Goal: Task Accomplishment & Management: Use online tool/utility

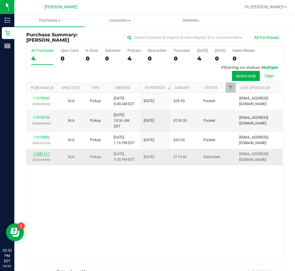
click at [41, 152] on link "11981117" at bounding box center [41, 154] width 17 height 4
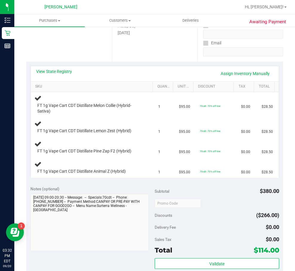
scroll to position [96, 0]
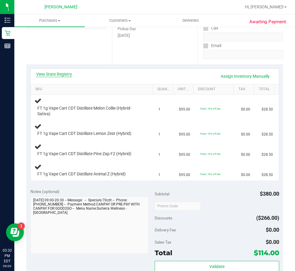
click at [57, 74] on link "View State Registry" at bounding box center [54, 74] width 36 height 6
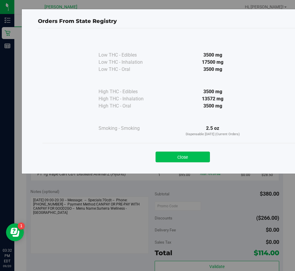
click at [202, 154] on button "Close" at bounding box center [182, 157] width 54 height 11
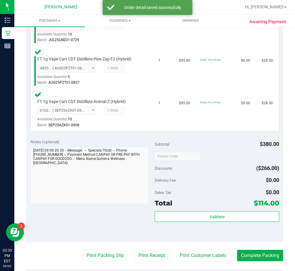
scroll to position [248, 0]
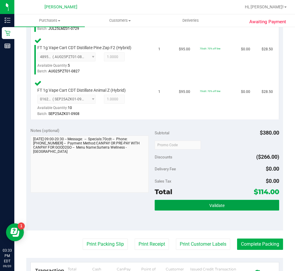
click at [217, 202] on button "Validate" at bounding box center [216, 205] width 124 height 11
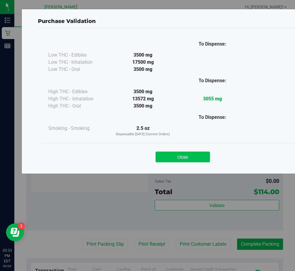
click at [186, 158] on button "Close" at bounding box center [182, 157] width 54 height 11
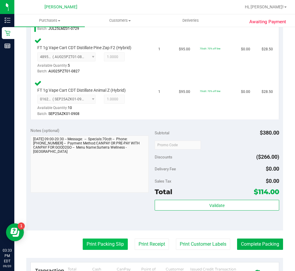
click at [112, 240] on button "Print Packing Slip" at bounding box center [105, 244] width 45 height 11
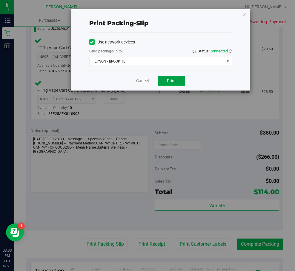
click at [169, 85] on button "Print" at bounding box center [170, 81] width 27 height 10
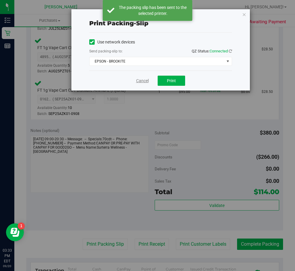
click at [138, 80] on link "Cancel" at bounding box center [142, 81] width 13 height 6
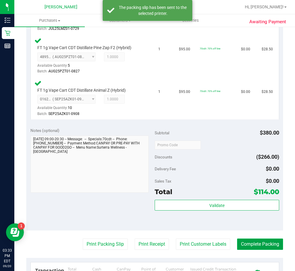
click at [263, 241] on button "Complete Packing" at bounding box center [260, 244] width 46 height 11
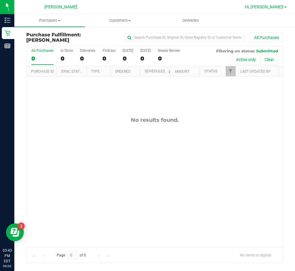
click at [272, 6] on span "Hi, [PERSON_NAME]!" at bounding box center [264, 6] width 39 height 5
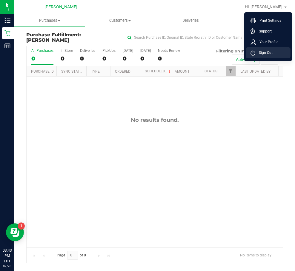
click at [268, 52] on span "Sign Out" at bounding box center [263, 53] width 17 height 6
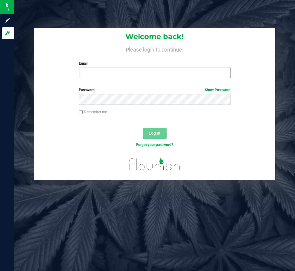
click at [98, 78] on input "Email" at bounding box center [155, 73] width 152 height 11
type input "[EMAIL_ADDRESS][DOMAIN_NAME]"
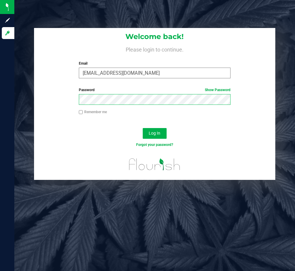
click at [143, 128] on button "Log In" at bounding box center [155, 133] width 24 height 11
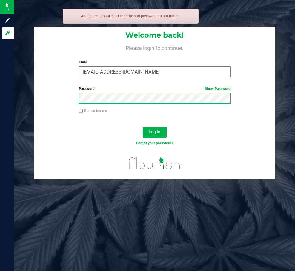
click at [143, 127] on button "Log In" at bounding box center [155, 132] width 24 height 11
